Goal: Information Seeking & Learning: Learn about a topic

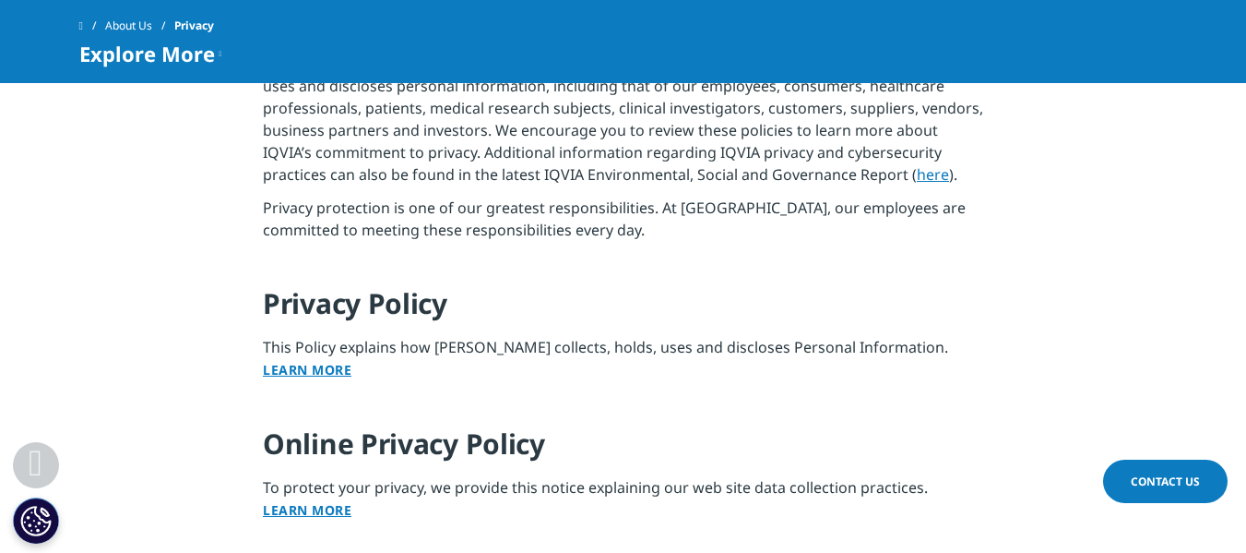
scroll to position [1568, 0]
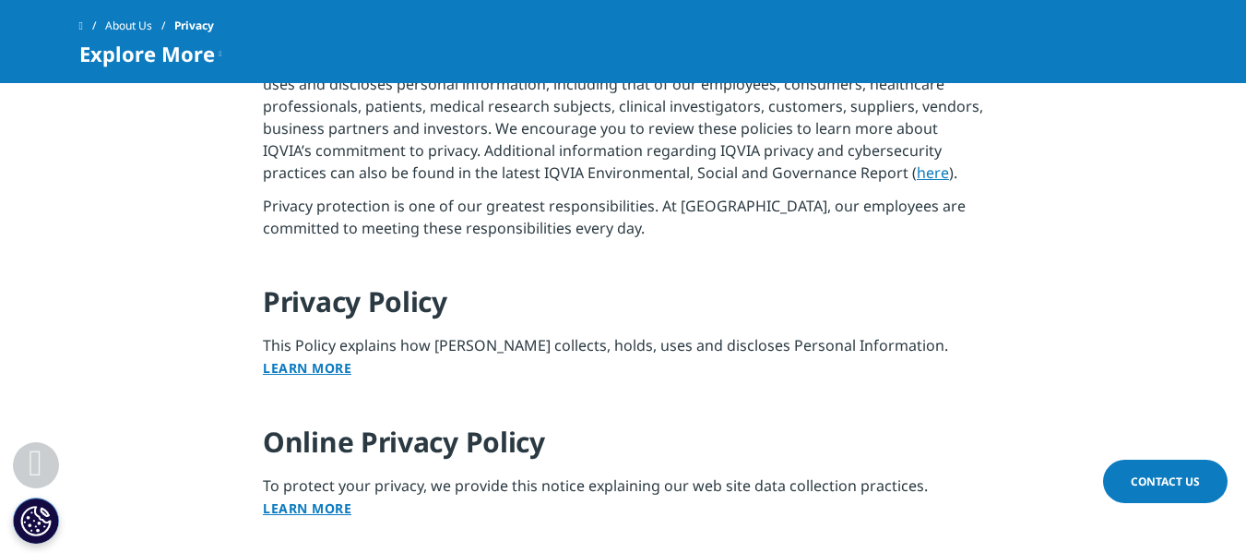
click at [317, 364] on link "Learn More" at bounding box center [307, 368] width 89 height 18
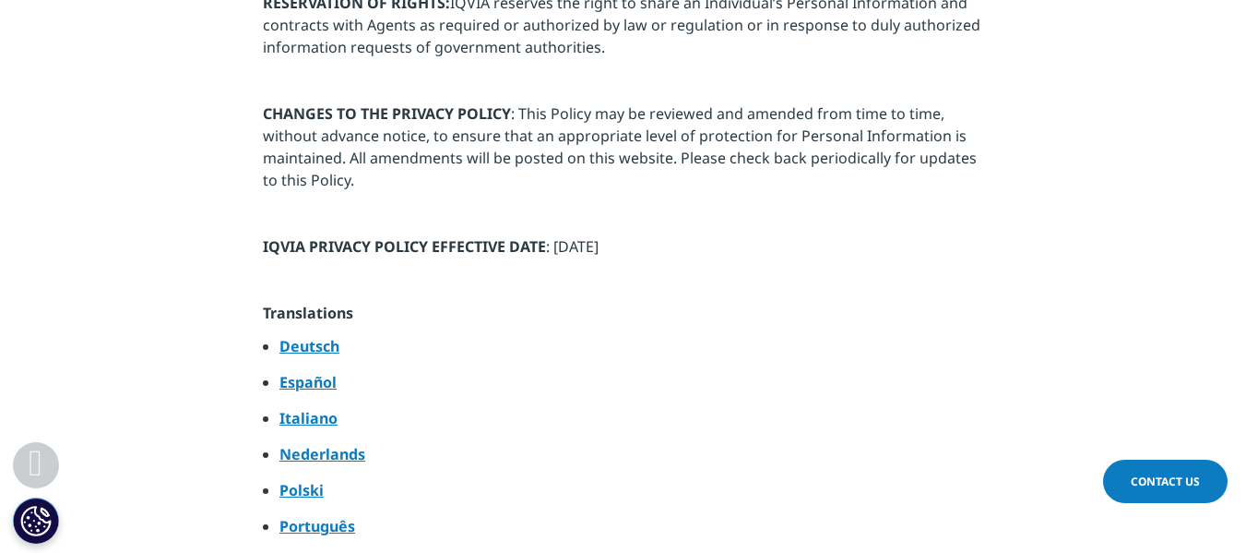
scroll to position [9503, 0]
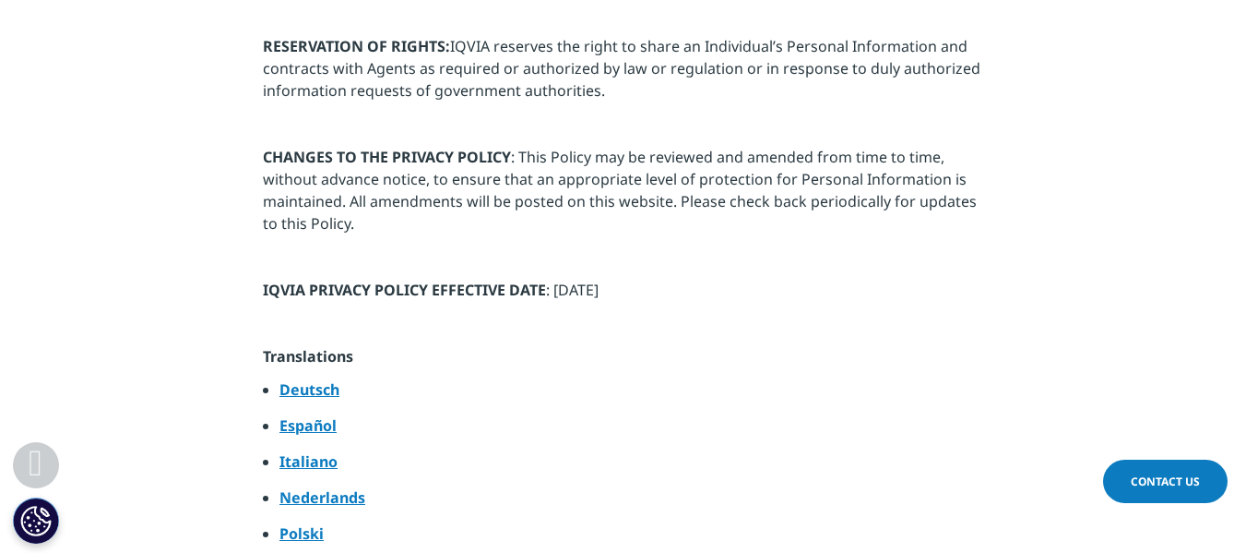
click at [316, 415] on strong "Español" at bounding box center [308, 425] width 57 height 20
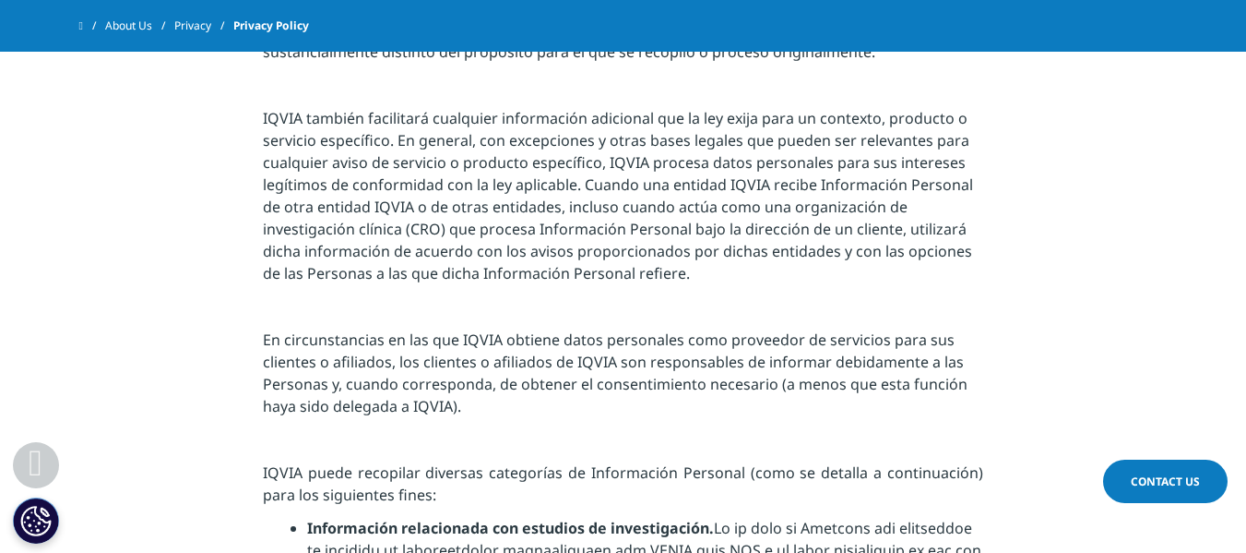
scroll to position [3045, 0]
